Goal: Register for event/course

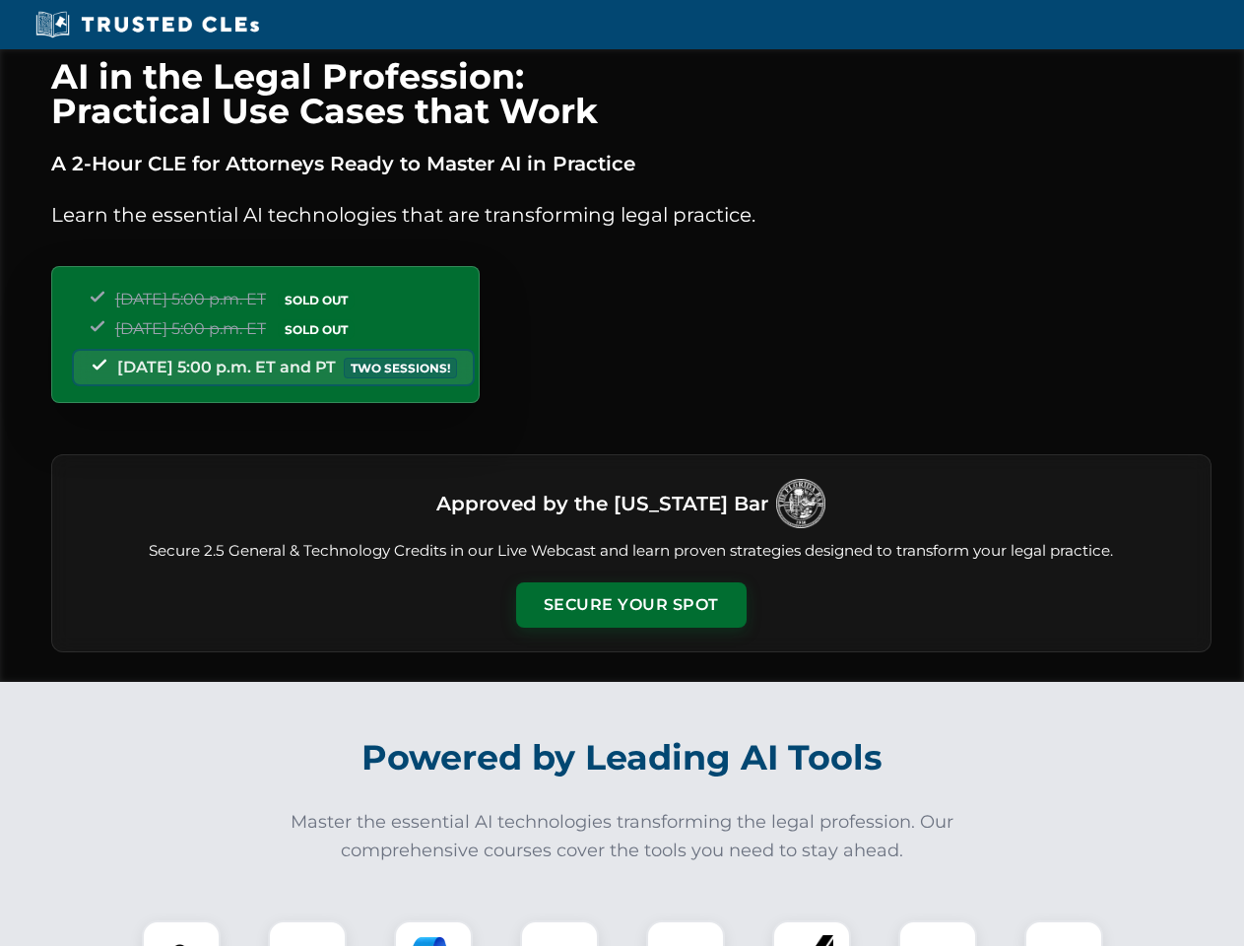
click at [631, 605] on button "Secure Your Spot" at bounding box center [631, 604] width 231 height 45
click at [181, 933] on img at bounding box center [181, 959] width 57 height 57
click at [307, 933] on div at bounding box center [307, 959] width 79 height 79
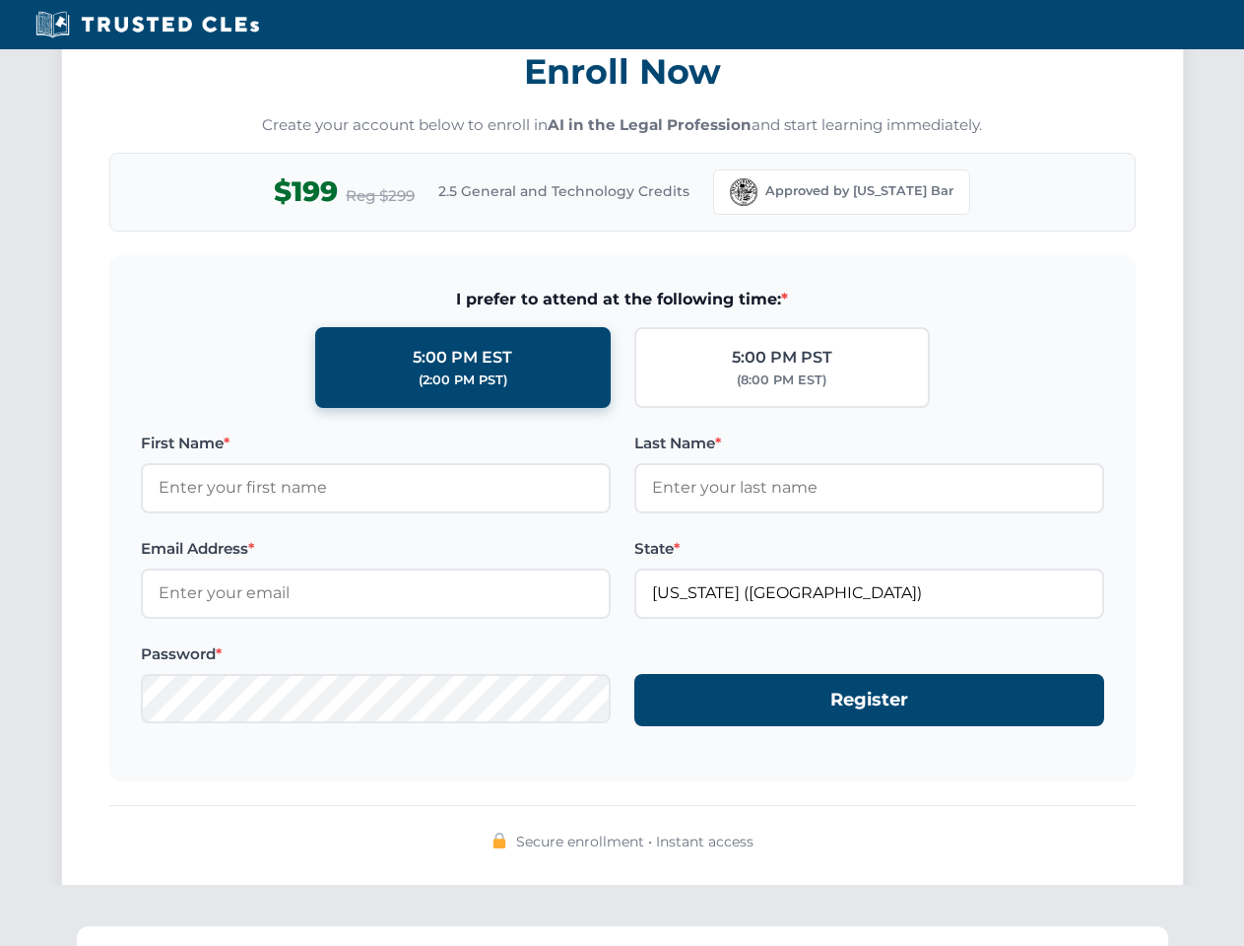
scroll to position [1934, 0]
